Goal: Transaction & Acquisition: Subscribe to service/newsletter

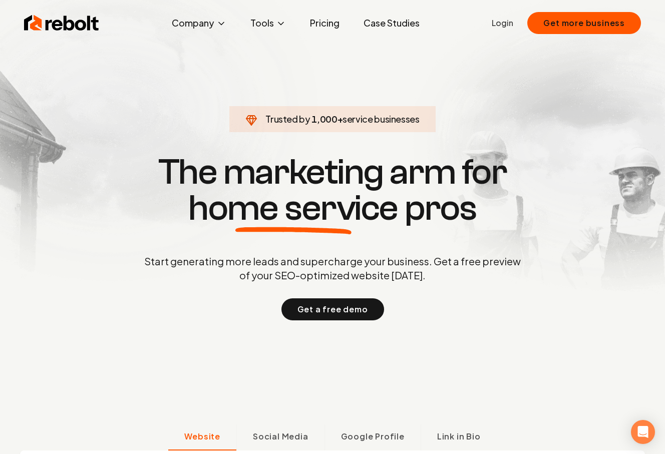
click at [327, 27] on link "Pricing" at bounding box center [325, 23] width 46 height 20
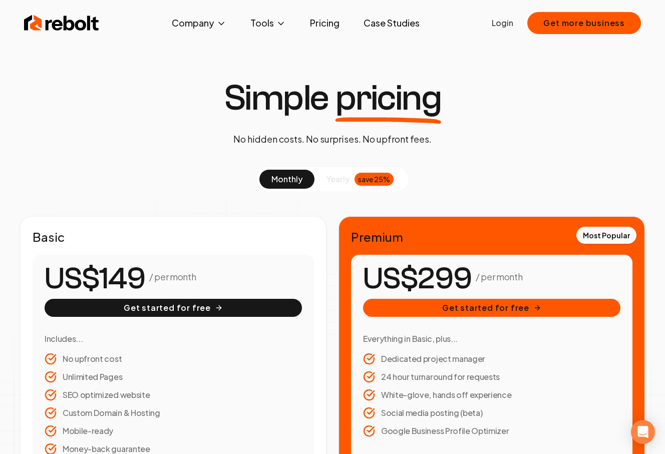
click at [75, 23] on img at bounding box center [61, 23] width 75 height 20
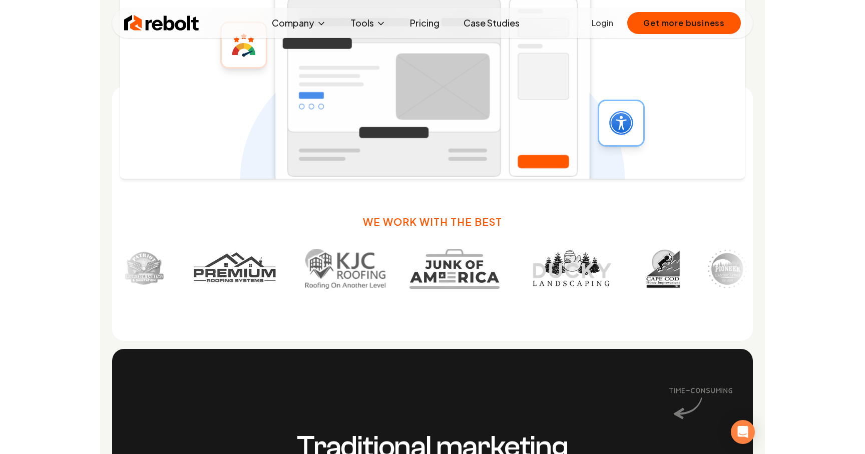
scroll to position [600, 0]
